Goal: Complete application form: Complete application form

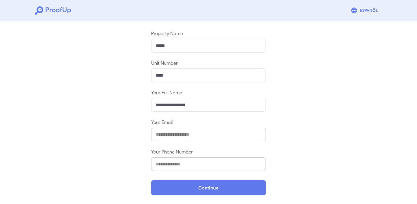
scroll to position [59, 0]
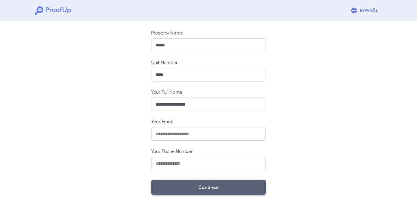
click at [213, 186] on button "Continue" at bounding box center [208, 186] width 115 height 15
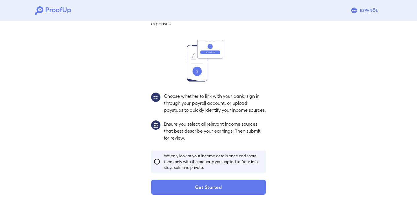
scroll to position [50, 0]
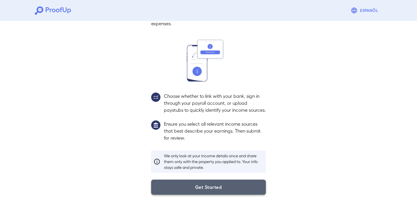
click at [199, 183] on button "Get Started" at bounding box center [208, 186] width 115 height 15
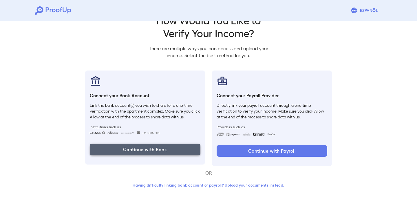
click at [151, 147] on button "Continue with Bank" at bounding box center [145, 149] width 111 height 12
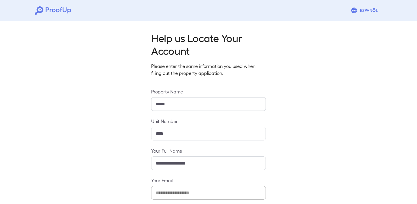
scroll to position [59, 0]
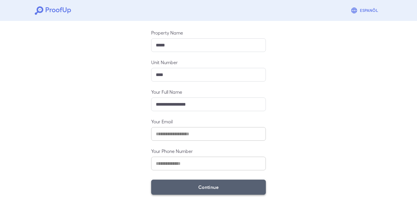
click at [221, 190] on button "Continue" at bounding box center [208, 186] width 115 height 15
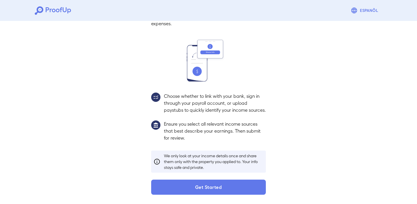
scroll to position [50, 0]
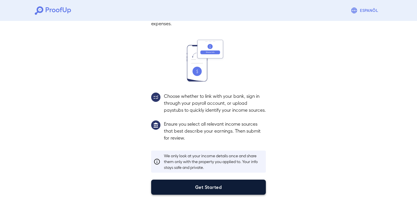
click at [199, 188] on button "Get Started" at bounding box center [208, 186] width 115 height 15
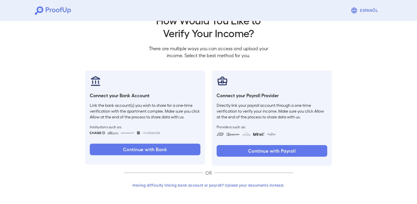
scroll to position [18, 0]
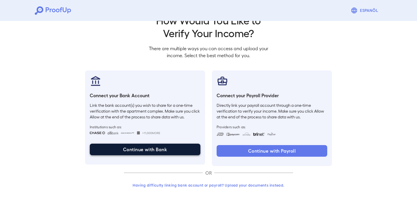
click at [162, 150] on button "Continue with Bank" at bounding box center [145, 149] width 111 height 12
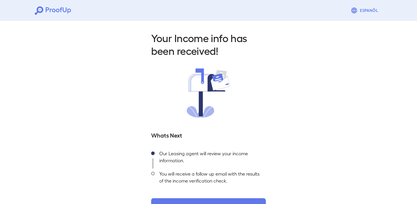
scroll to position [18, 0]
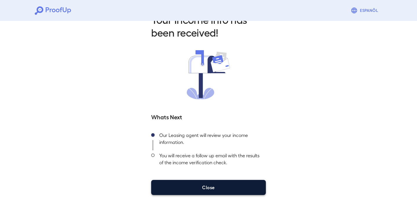
click at [197, 190] on button "Close" at bounding box center [208, 187] width 115 height 15
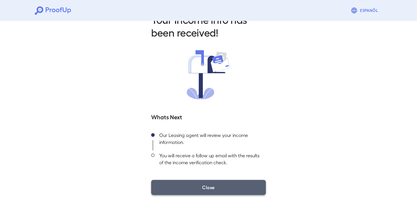
click at [206, 187] on button "Close" at bounding box center [208, 187] width 115 height 15
click at [215, 187] on button "Close" at bounding box center [208, 187] width 115 height 15
